Goal: Navigation & Orientation: Go to known website

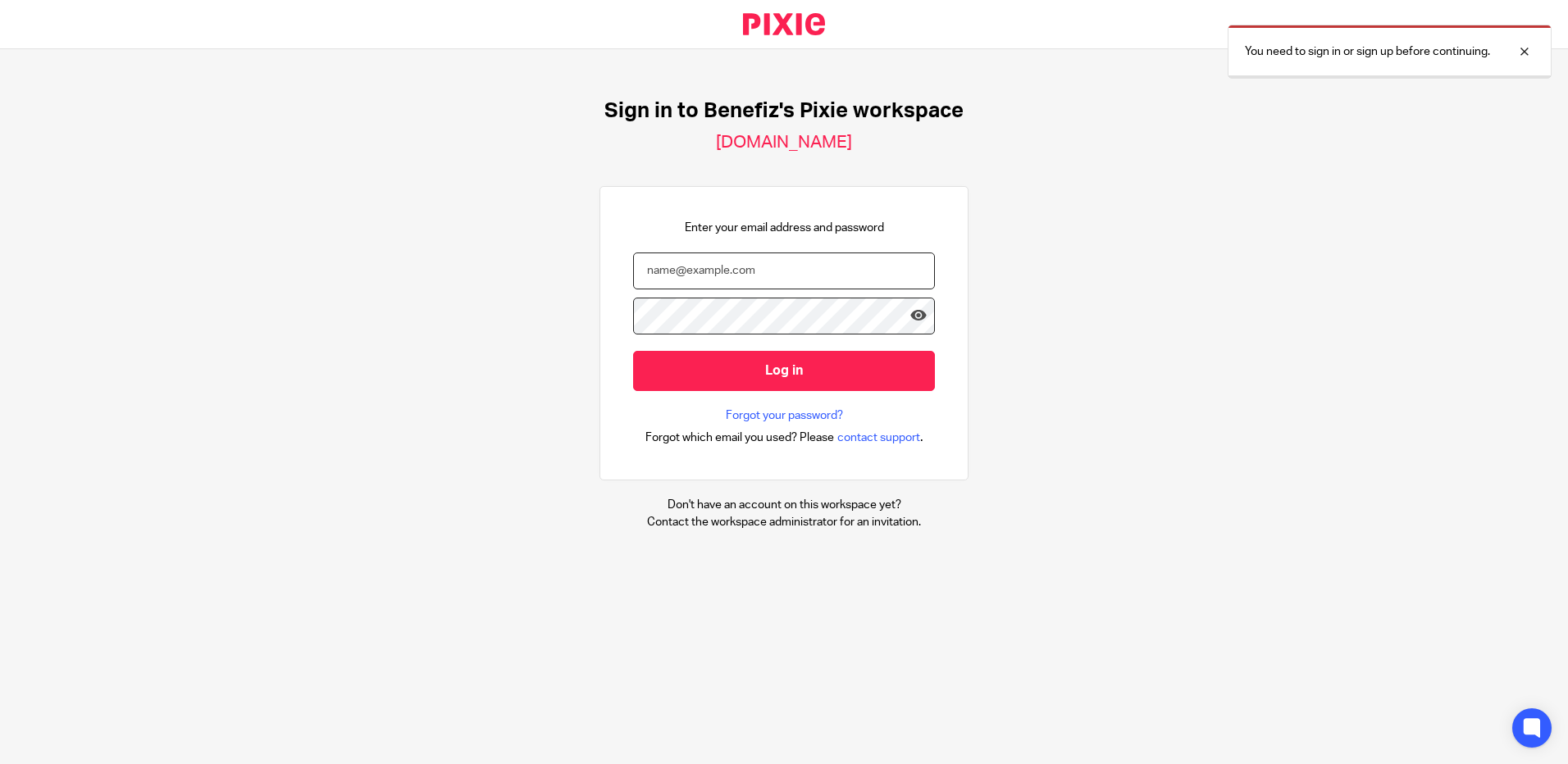
type input "[EMAIL_ADDRESS][DOMAIN_NAME]"
click at [794, 375] on input "Log in" at bounding box center [784, 371] width 302 height 40
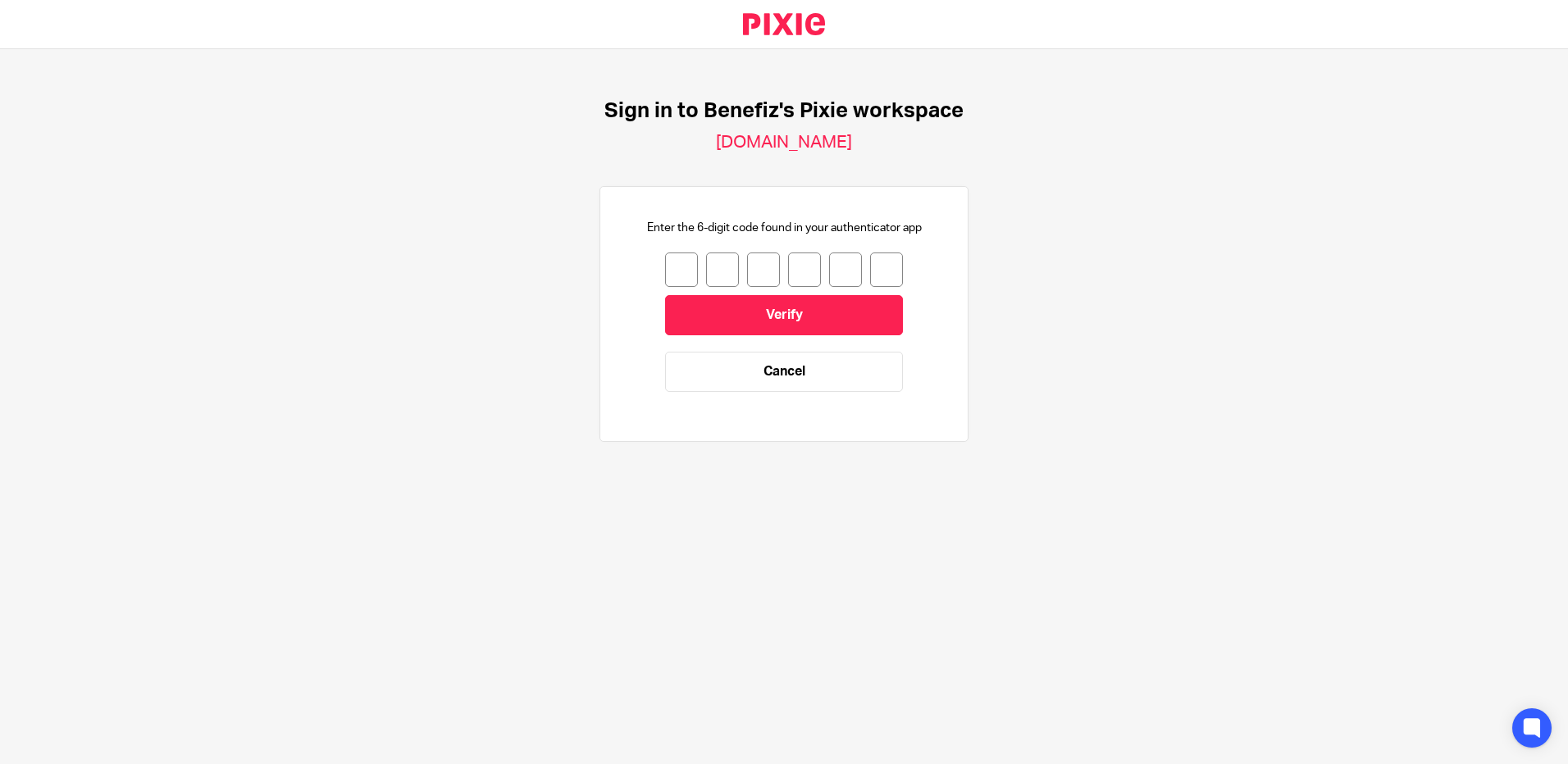
drag, startPoint x: 667, startPoint y: 267, endPoint x: 656, endPoint y: 267, distance: 11.0
click at [667, 267] on input "number" at bounding box center [681, 269] width 33 height 34
type input "9"
type input "6"
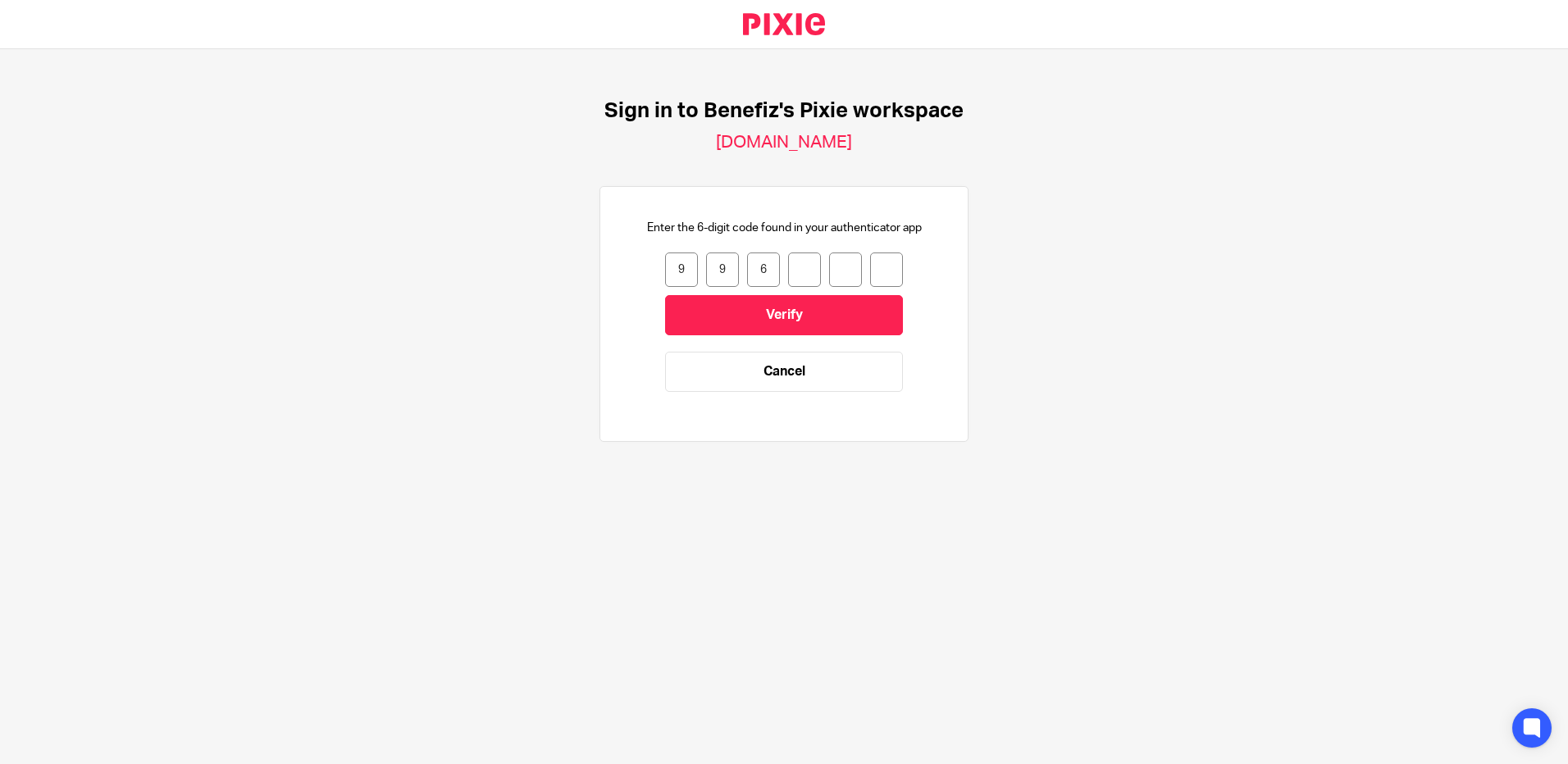
type input "1"
type input "0"
click at [720, 311] on input "Verify" at bounding box center [784, 315] width 238 height 40
